Goal: Check status: Check status

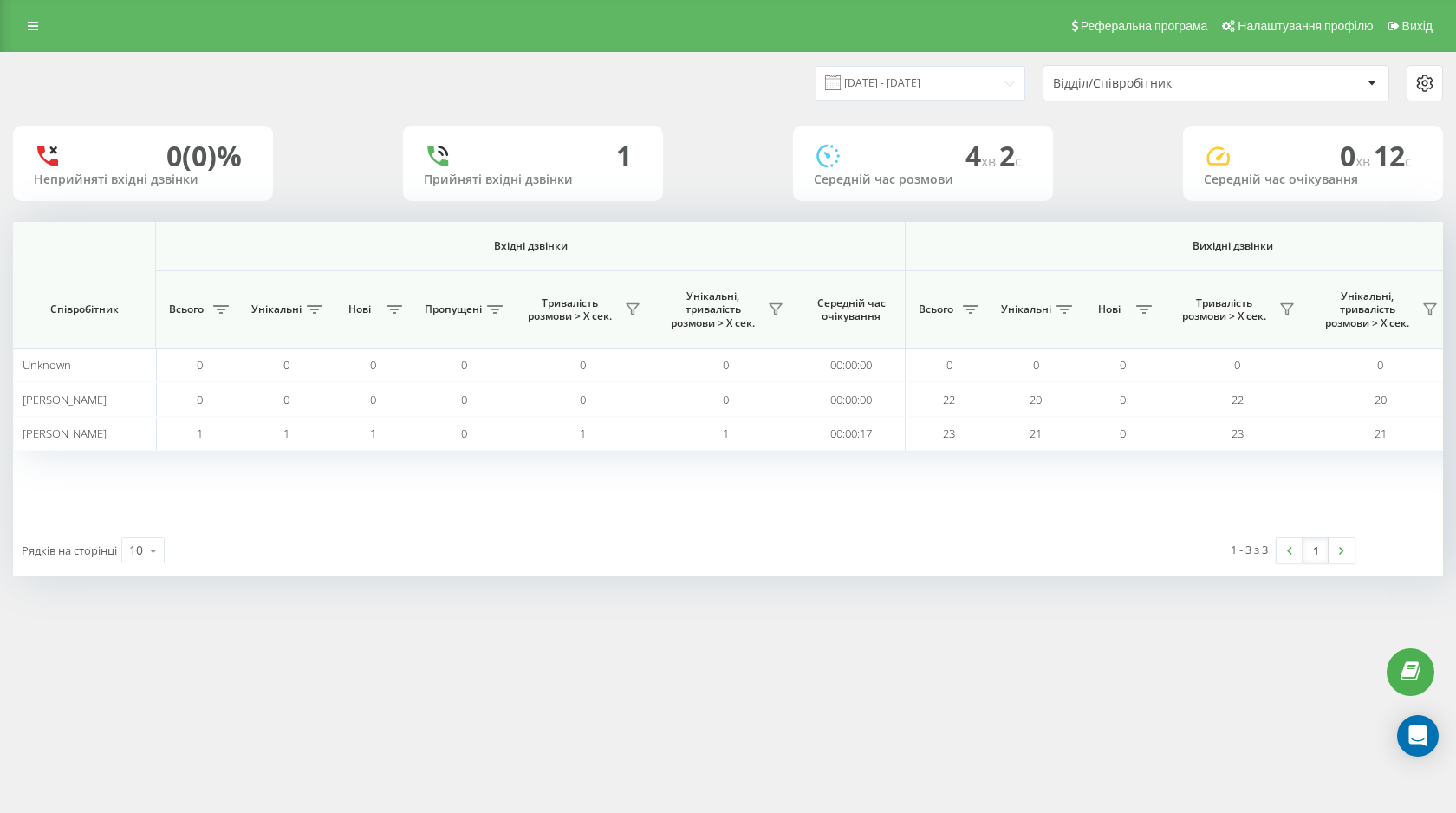
scroll to position [0, 988]
click at [965, 84] on input "[DATE] - [DATE]" at bounding box center [920, 83] width 209 height 34
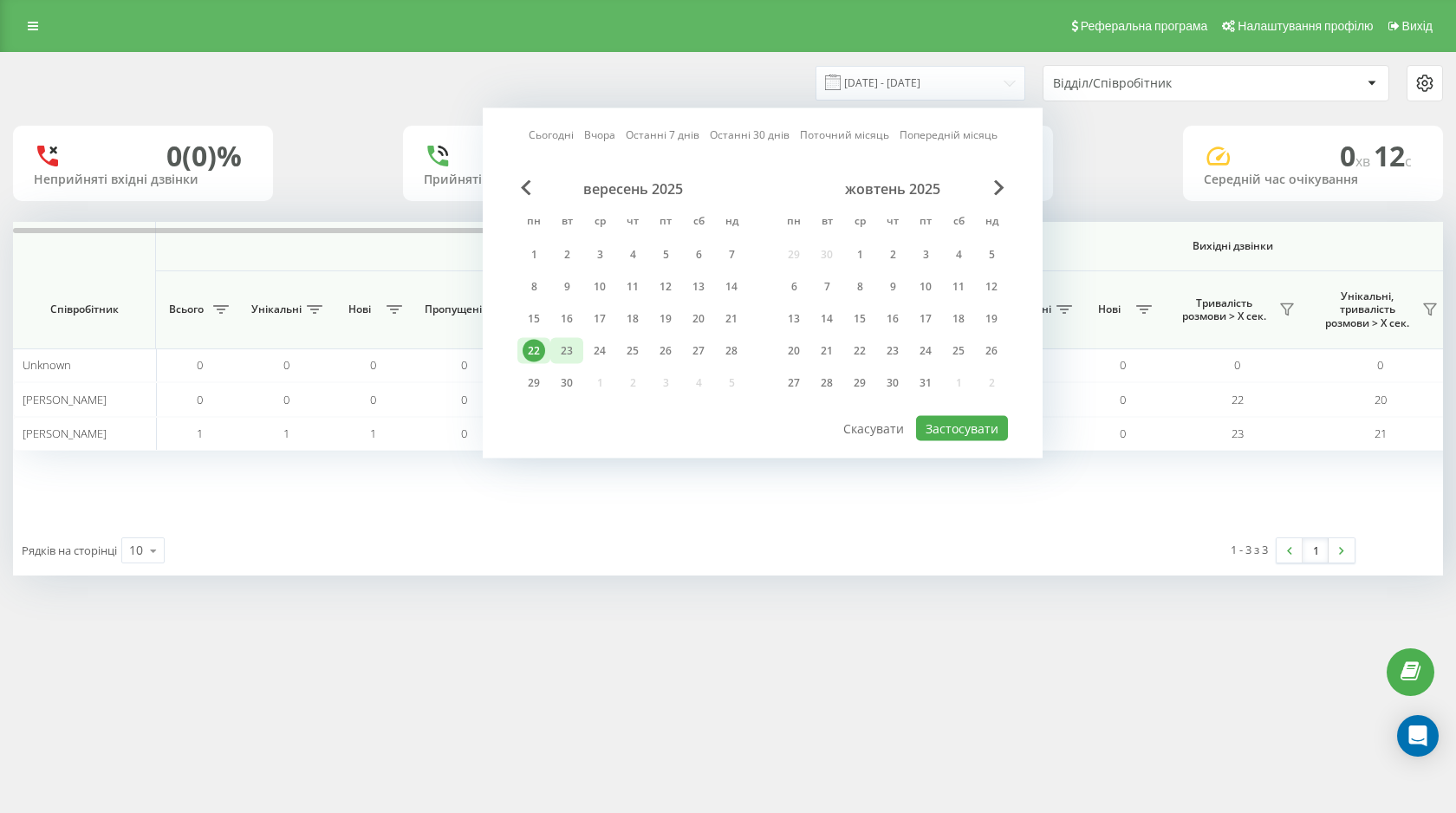
click at [568, 355] on div "23" at bounding box center [567, 351] width 23 height 23
click at [952, 439] on button "Застосувати" at bounding box center [963, 428] width 92 height 25
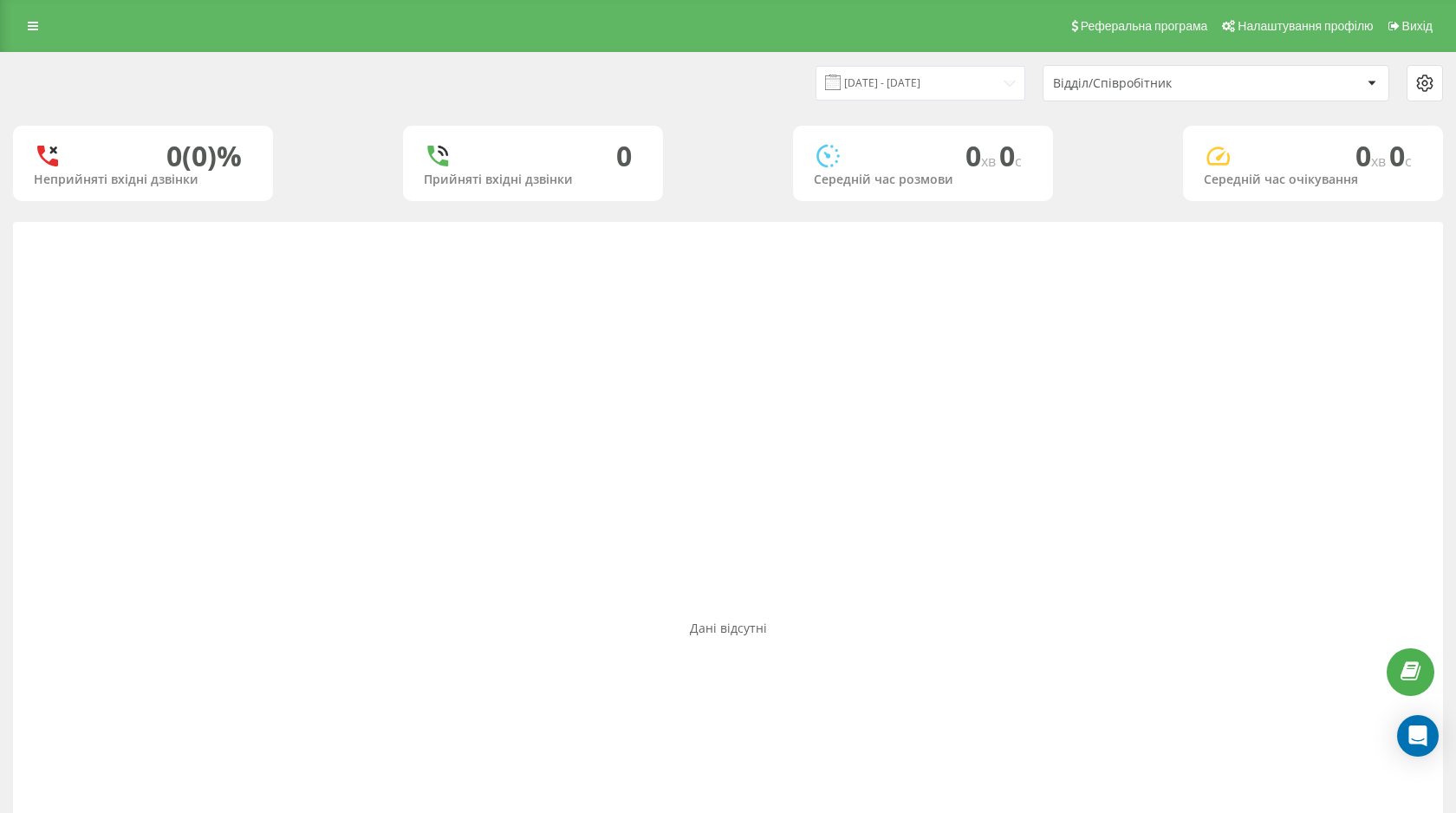
click at [932, 101] on div "[DATE] - [DATE] Відділ/Співробітник" at bounding box center [728, 84] width 1455 height 61
click at [926, 85] on input "[DATE] - [DATE]" at bounding box center [920, 83] width 209 height 34
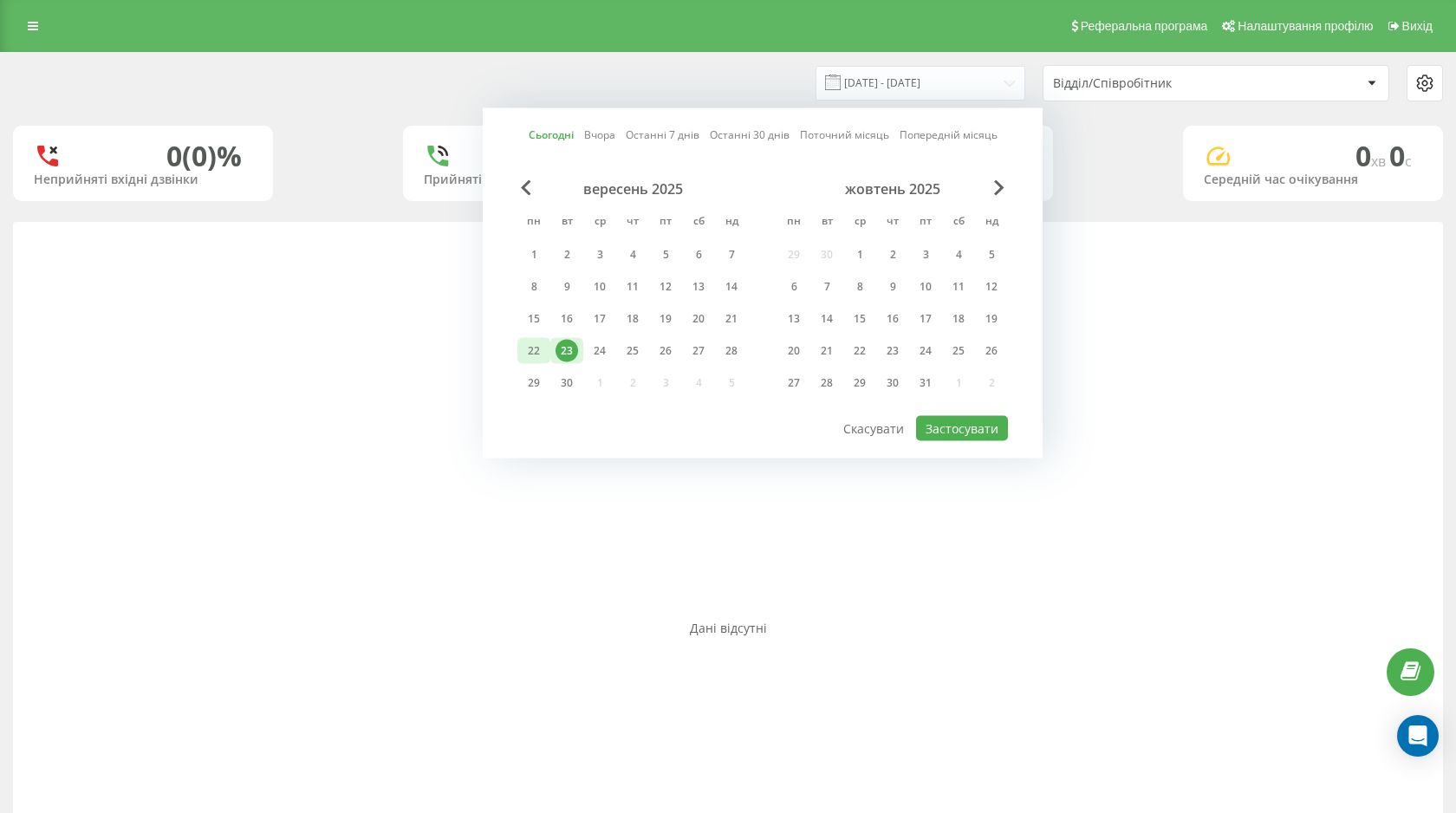
click at [525, 348] on div "22" at bounding box center [534, 351] width 23 height 23
click at [974, 416] on button "Застосувати" at bounding box center [963, 428] width 92 height 25
type input "[DATE] - [DATE]"
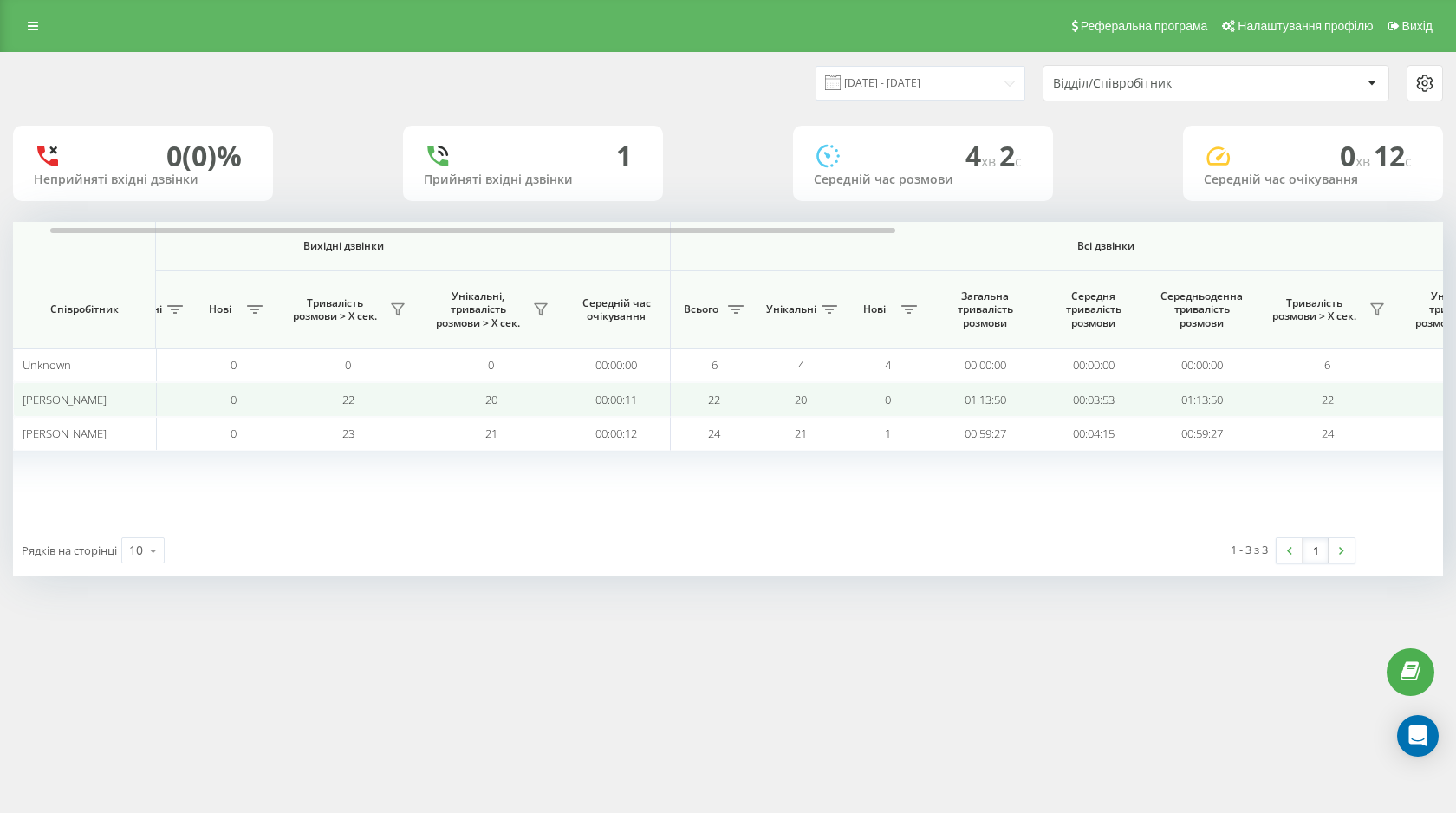
scroll to position [0, 988]
